Goal: Task Accomplishment & Management: Manage account settings

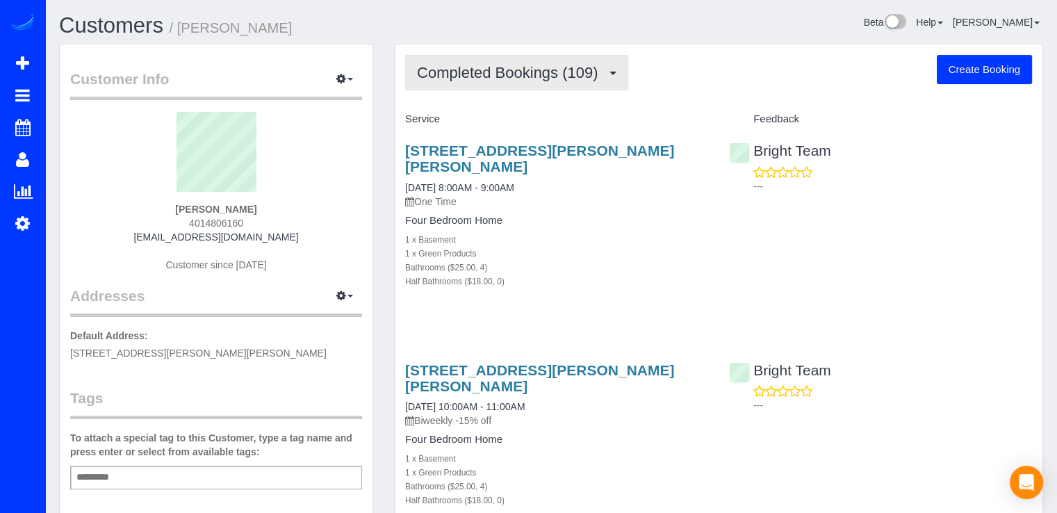
click at [574, 68] on span "Completed Bookings (109)" at bounding box center [511, 72] width 188 height 17
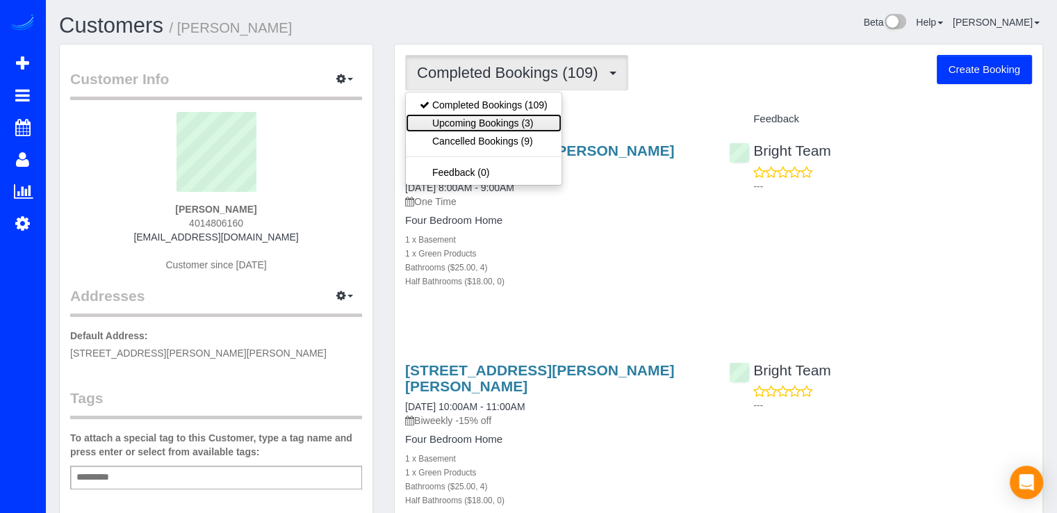
click at [527, 124] on link "Upcoming Bookings (3)" at bounding box center [484, 123] width 156 height 18
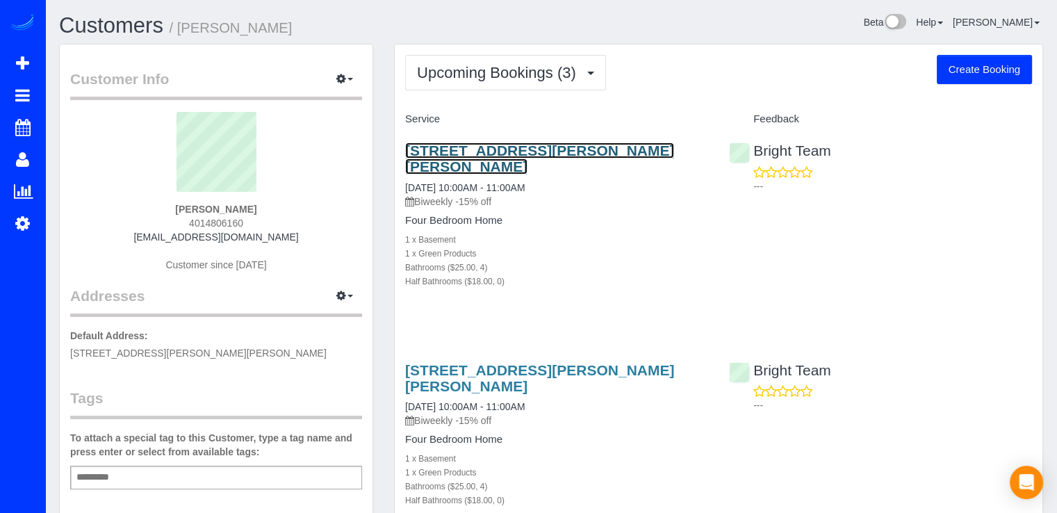
click at [519, 155] on link "5306 Sherrill Avenue, Chevy Chase, MD 20815" at bounding box center [539, 159] width 269 height 32
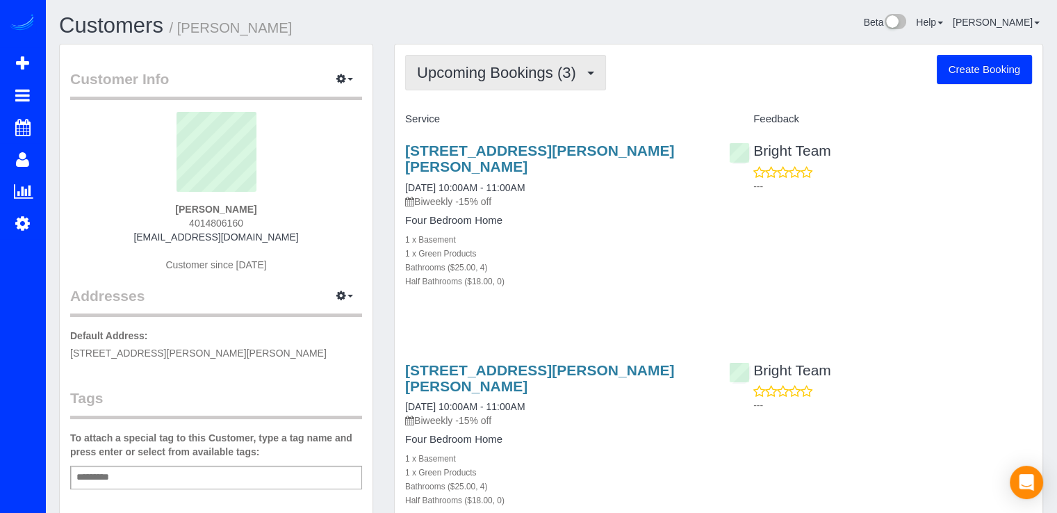
click at [470, 72] on span "Upcoming Bookings (3)" at bounding box center [500, 72] width 166 height 17
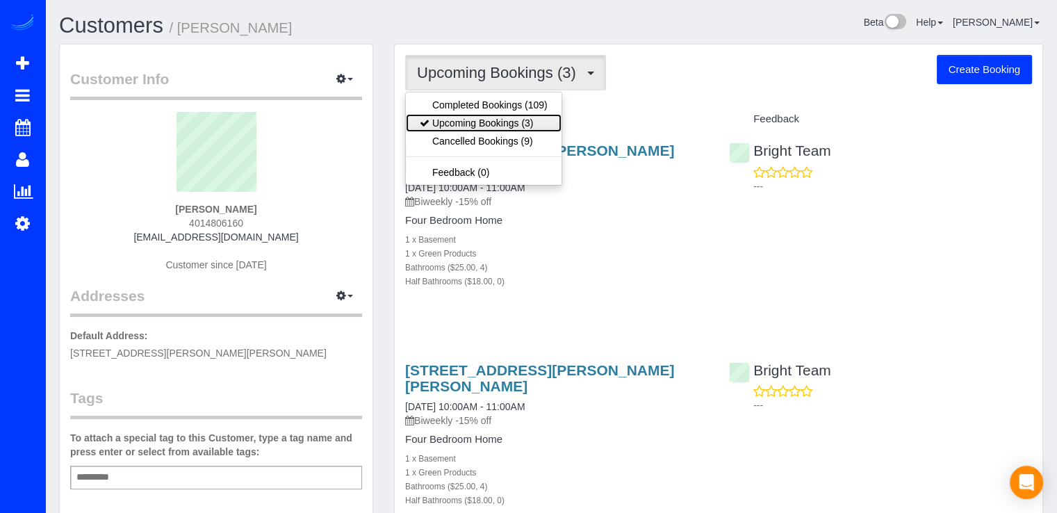
click at [478, 118] on link "Upcoming Bookings (3)" at bounding box center [484, 123] width 156 height 18
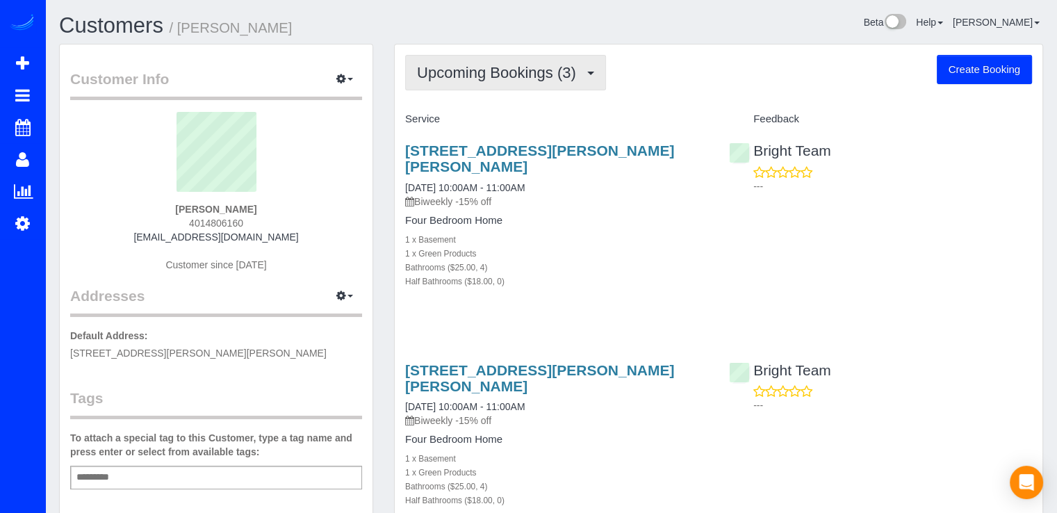
click at [544, 84] on button "Upcoming Bookings (3)" at bounding box center [505, 72] width 201 height 35
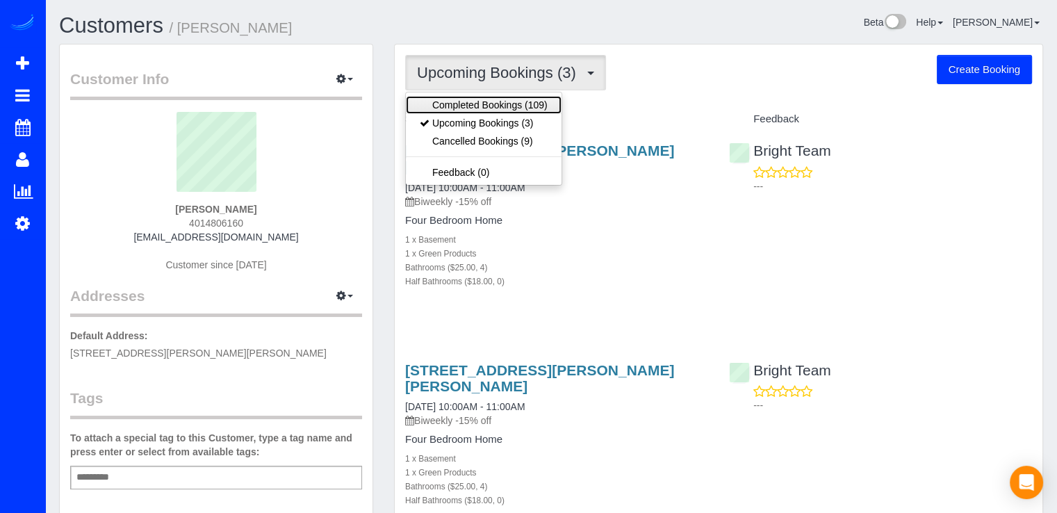
click at [530, 103] on link "Completed Bookings (109)" at bounding box center [484, 105] width 156 height 18
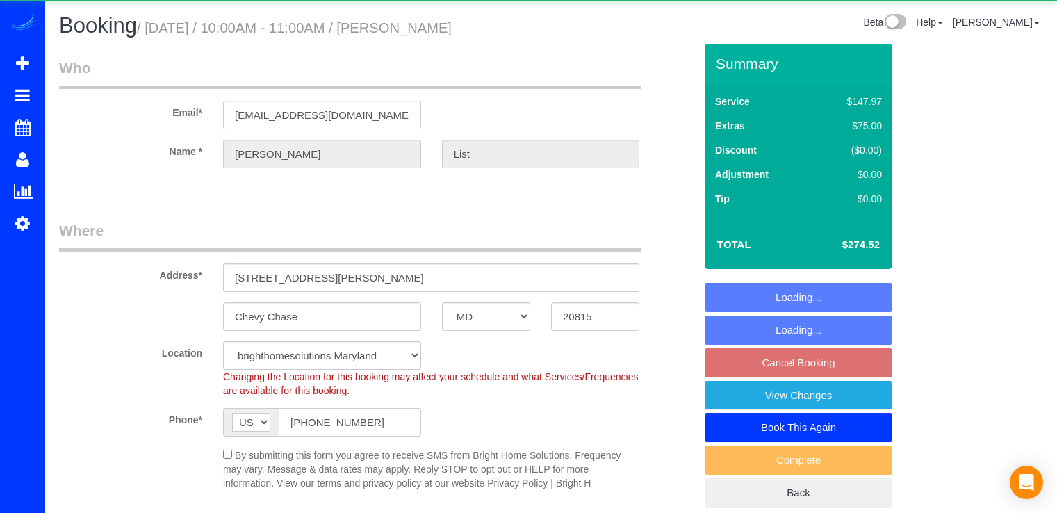
select select "MD"
select select "spot2"
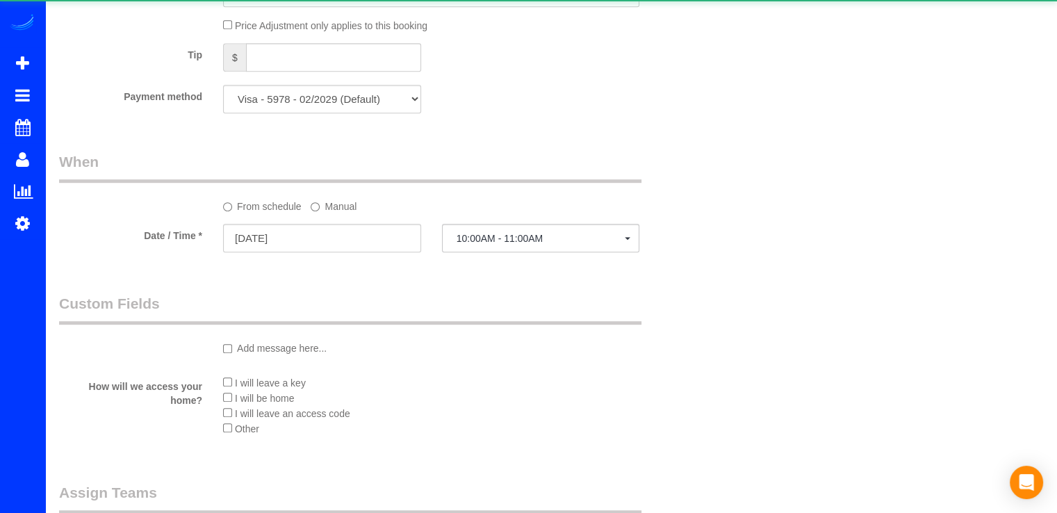
select select "4"
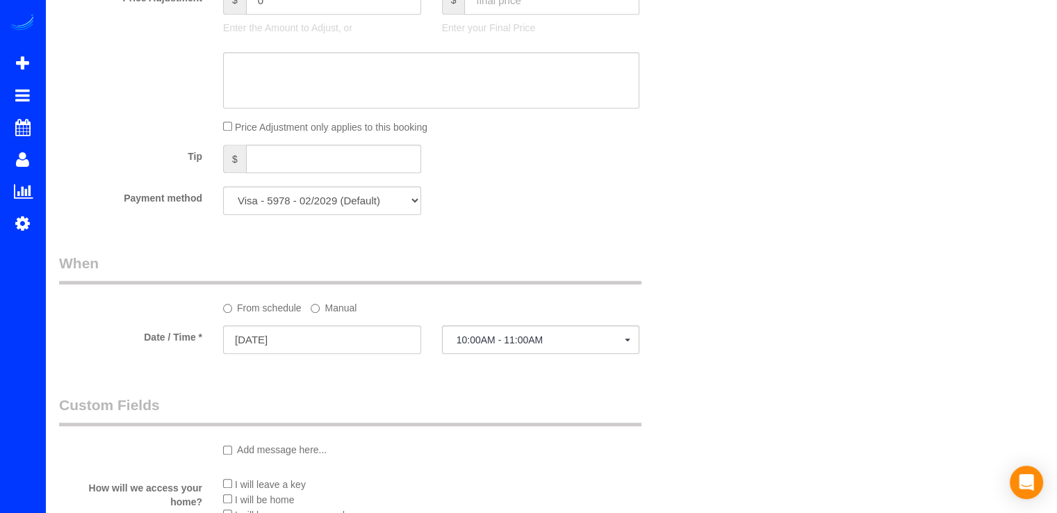
scroll to position [1043, 0]
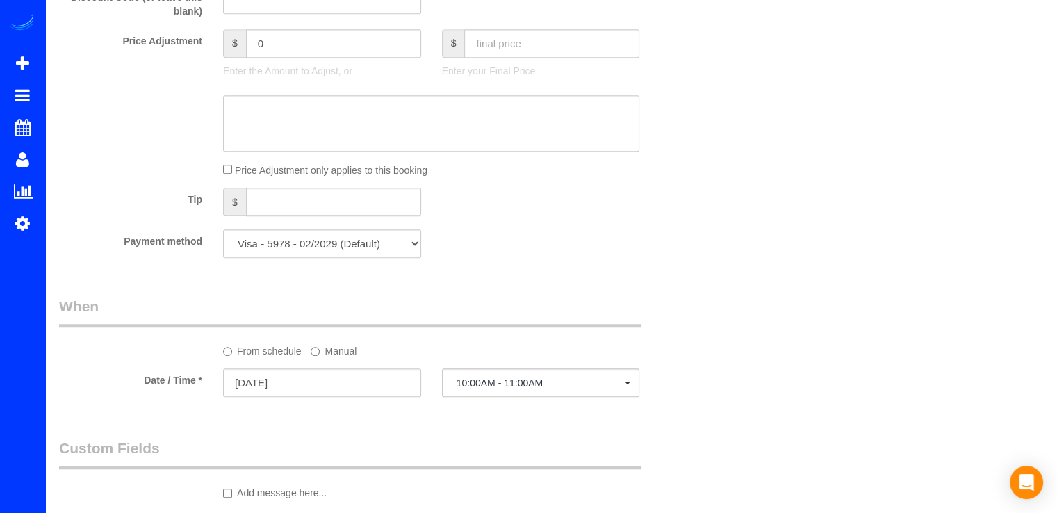
click at [401, 399] on div at bounding box center [322, 398] width 198 height 3
click at [400, 390] on input "10/01/2025" at bounding box center [322, 382] width 198 height 29
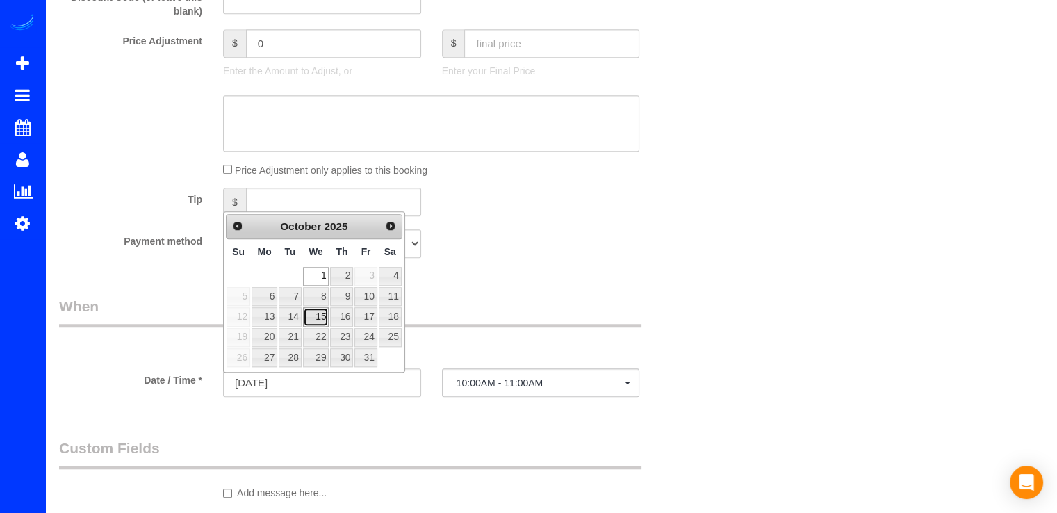
click at [324, 317] on link "15" at bounding box center [316, 316] width 26 height 19
type input "10/15/2025"
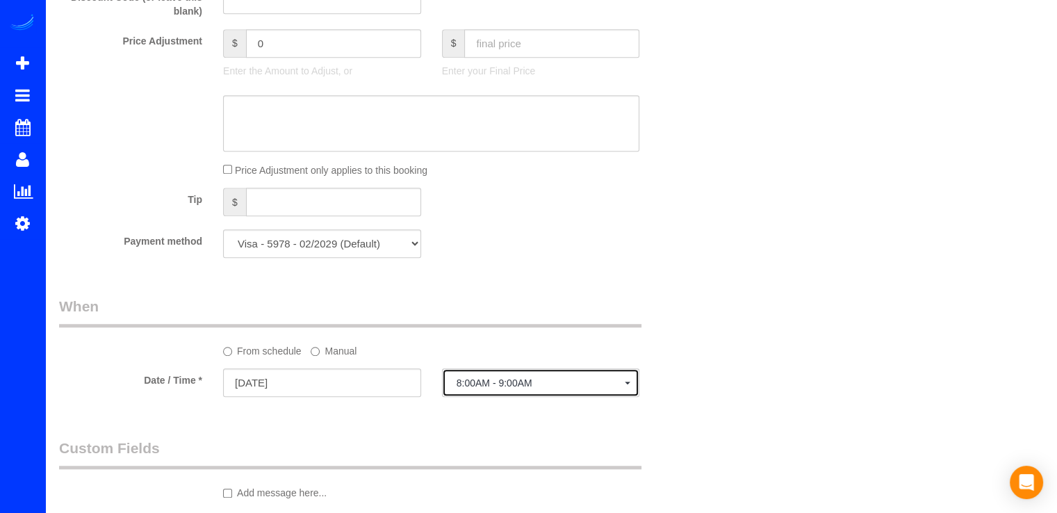
drag, startPoint x: 545, startPoint y: 394, endPoint x: 547, endPoint y: 385, distance: 9.3
click at [545, 394] on button "8:00AM - 9:00AM" at bounding box center [541, 382] width 198 height 29
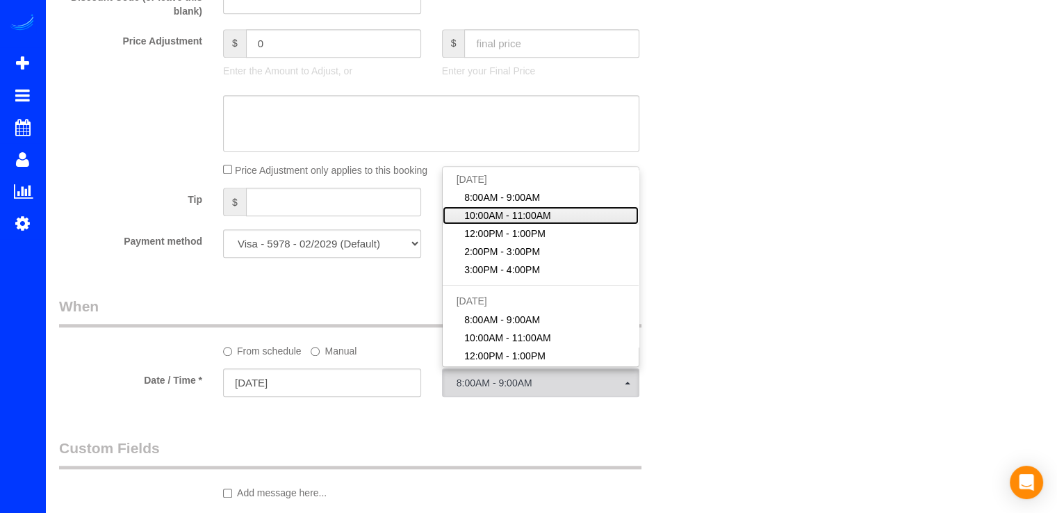
click at [559, 220] on link "10:00AM - 11:00AM" at bounding box center [541, 215] width 197 height 18
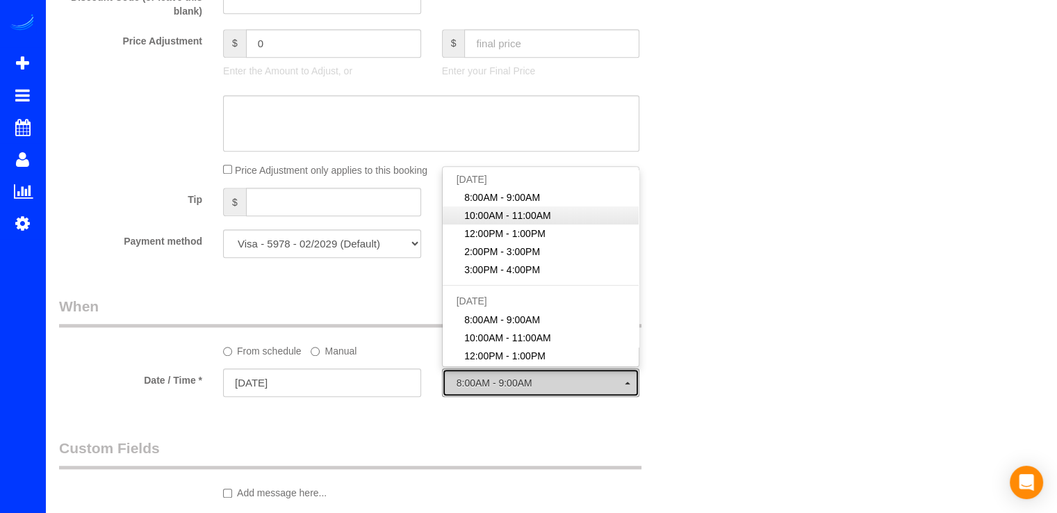
select select "spot16"
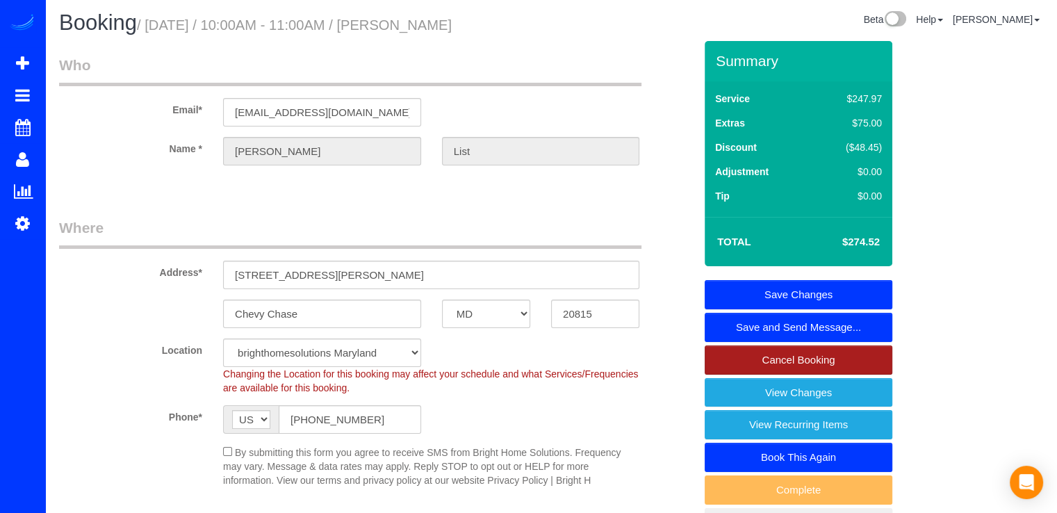
scroll to position [0, 0]
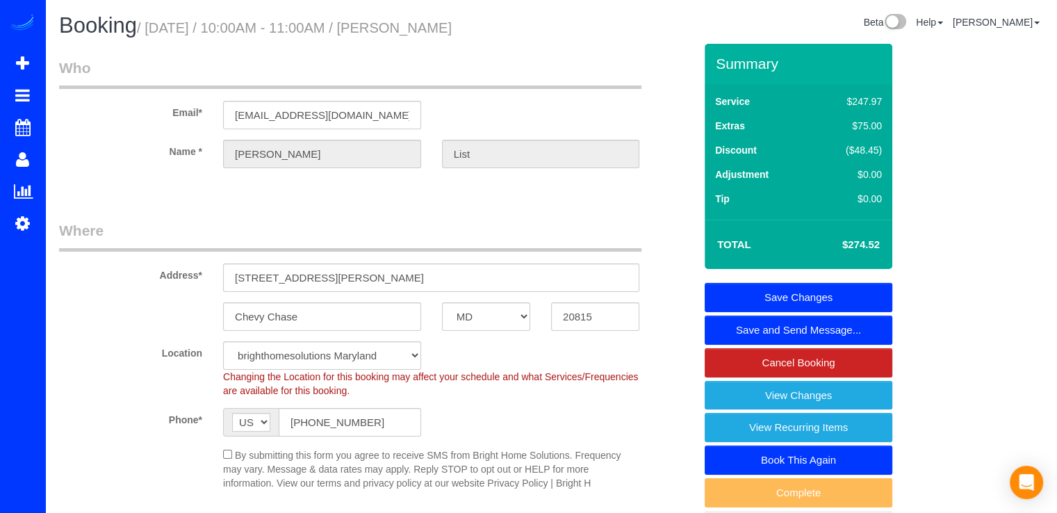
click at [824, 294] on link "Save Changes" at bounding box center [799, 297] width 188 height 29
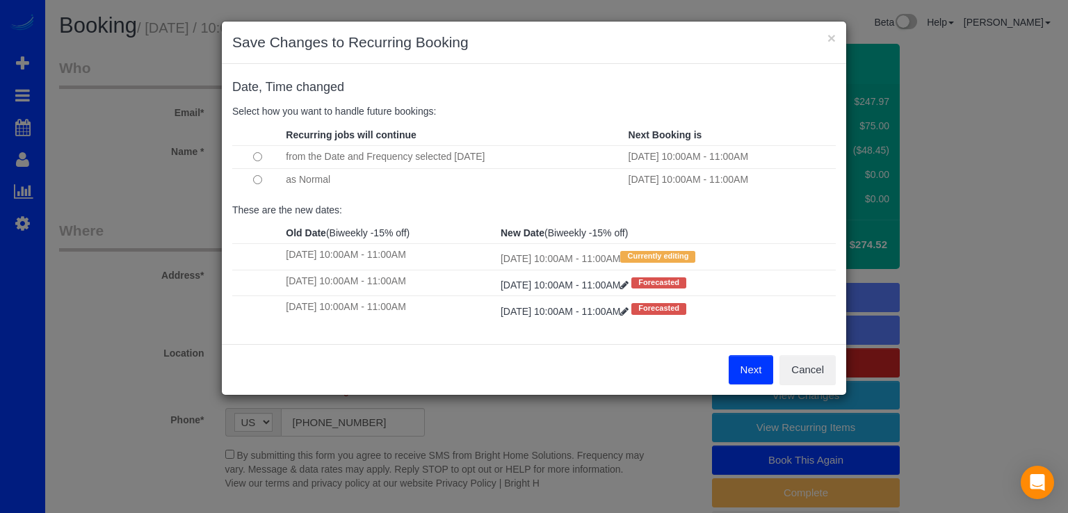
click at [747, 371] on button "Next" at bounding box center [751, 369] width 45 height 29
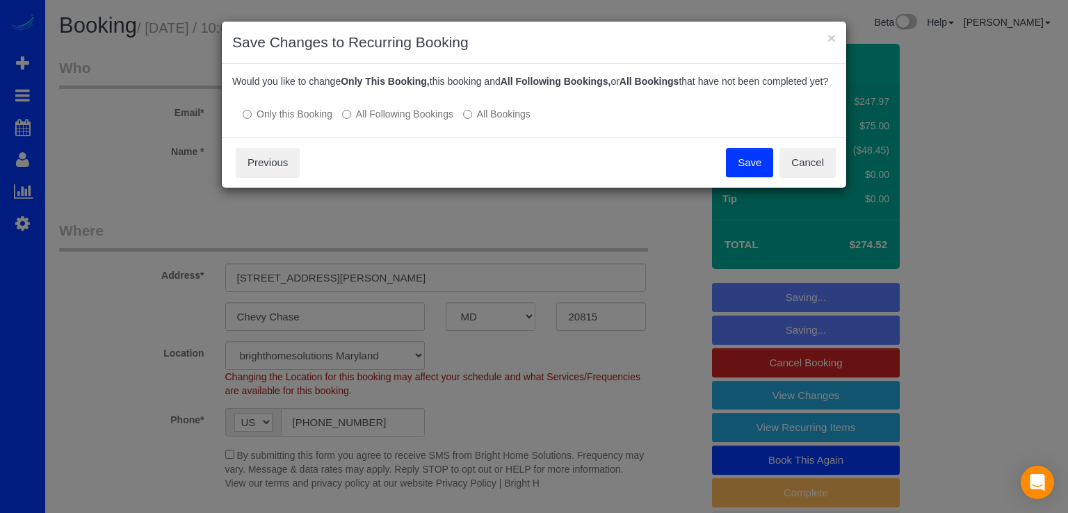
click at [756, 177] on button "Save" at bounding box center [749, 162] width 47 height 29
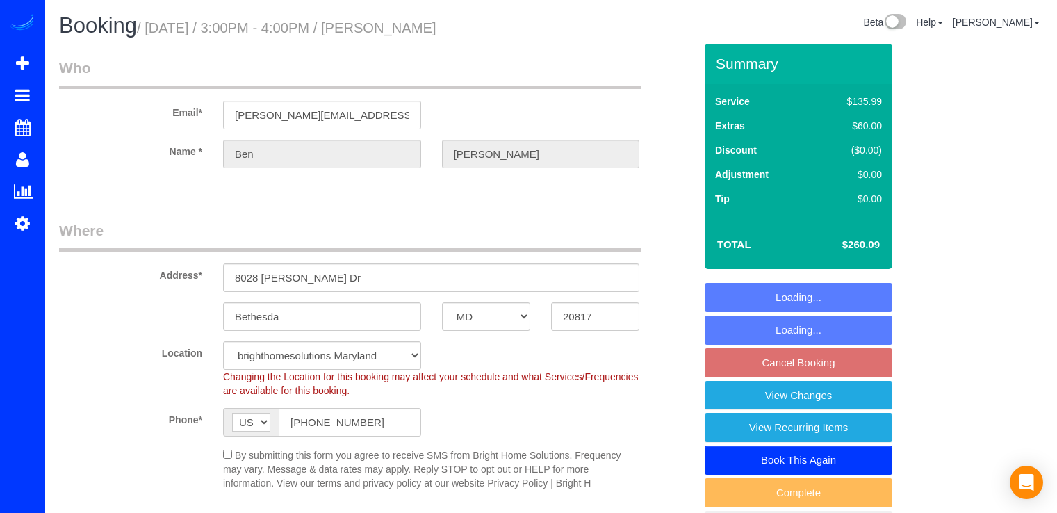
select select "MD"
select select "3"
select select "1"
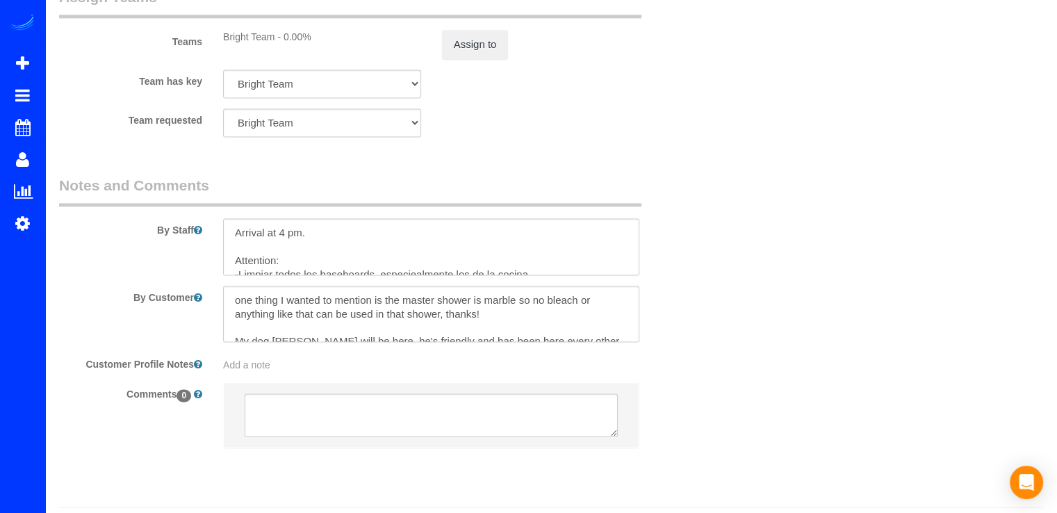
scroll to position [1981, 0]
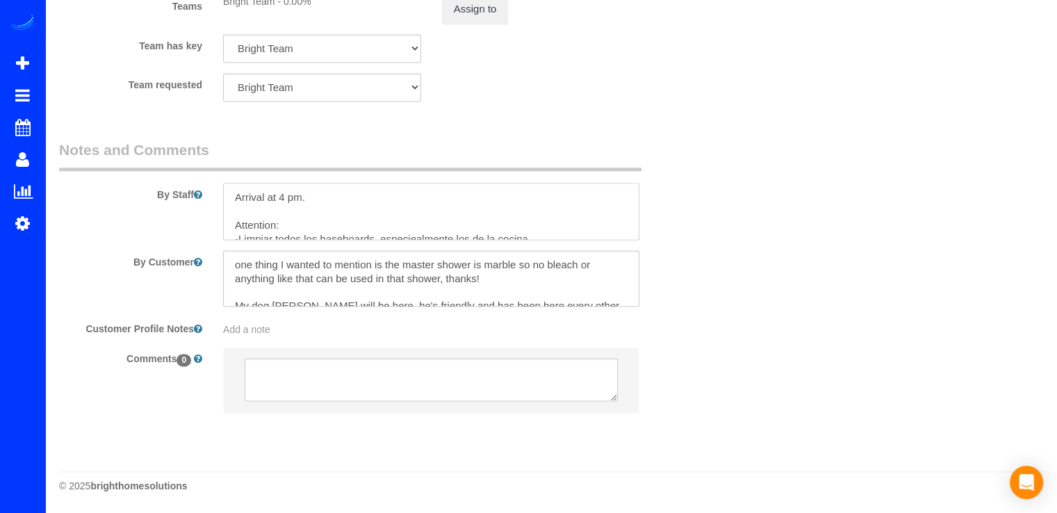
click at [238, 189] on textarea at bounding box center [431, 211] width 416 height 57
click at [236, 198] on textarea at bounding box center [431, 211] width 416 height 57
type textarea "Arrival at 4 pm. Attention: -Limpiar todos los baseboards, especiealmente los d…"
